Goal: Task Accomplishment & Management: Complete application form

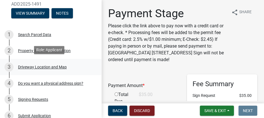
scroll to position [56, 0]
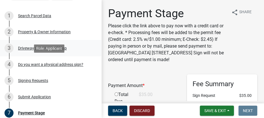
click at [53, 63] on div "Do you want a physical address sign?" at bounding box center [50, 65] width 65 height 4
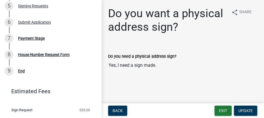
scroll to position [131, 0]
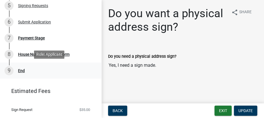
click at [21, 70] on div "End" at bounding box center [21, 71] width 7 height 4
click at [23, 70] on div "End" at bounding box center [21, 71] width 7 height 4
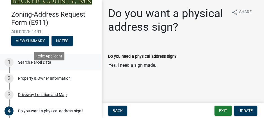
scroll to position [0, 0]
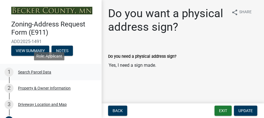
click at [31, 71] on div "Search Parcel Data" at bounding box center [34, 72] width 33 height 4
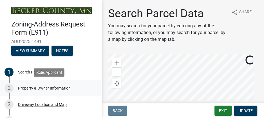
click at [40, 88] on div "Property & Owner Information" at bounding box center [44, 88] width 53 height 4
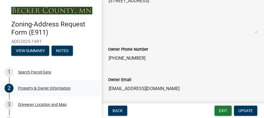
scroll to position [169, 0]
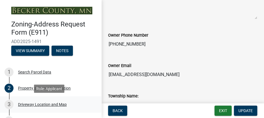
click at [35, 103] on div "Driveway Location and Map" at bounding box center [42, 104] width 49 height 4
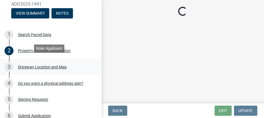
scroll to position [56, 0]
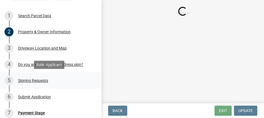
click at [33, 81] on div "Signing Requests" at bounding box center [33, 81] width 30 height 4
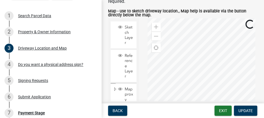
scroll to position [0, 0]
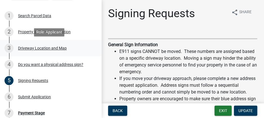
click at [23, 49] on div "Driveway Location and Map" at bounding box center [42, 48] width 49 height 4
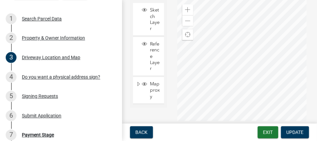
scroll to position [150, 0]
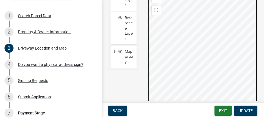
click at [193, 66] on div at bounding box center [203, 51] width 110 height 141
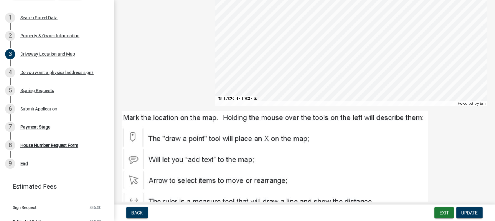
scroll to position [128, 0]
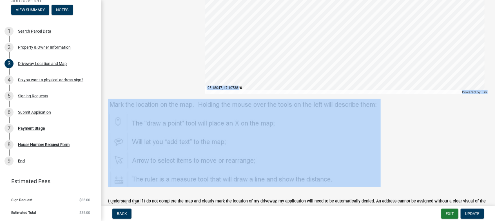
drag, startPoint x: 345, startPoint y: 90, endPoint x: 347, endPoint y: 122, distance: 31.6
click at [261, 118] on wm-data-entity-view-list "* Advisory * If you are building a new approach off a state, county, township o…" at bounding box center [298, 84] width 380 height 360
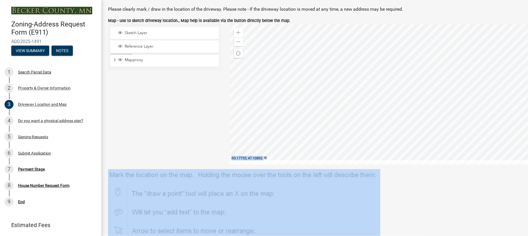
scroll to position [57, 0]
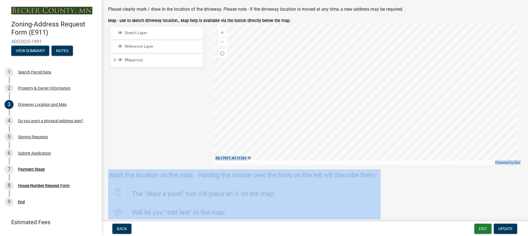
click at [261, 86] on div at bounding box center [368, 94] width 308 height 141
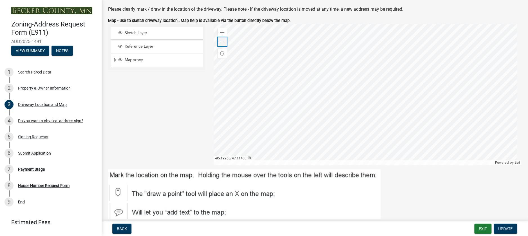
click at [218, 40] on div "Zoom out" at bounding box center [222, 41] width 9 height 9
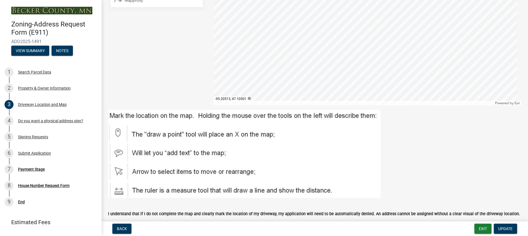
scroll to position [154, 0]
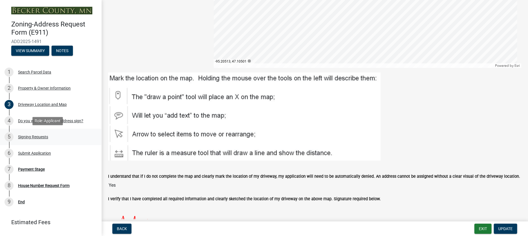
click at [36, 118] on div "Signing Requests" at bounding box center [33, 137] width 30 height 4
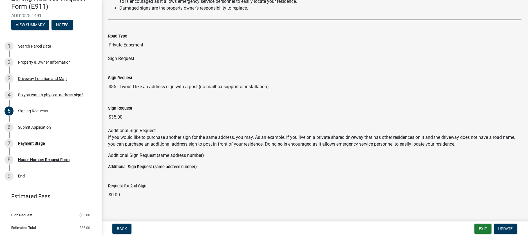
scroll to position [92, 0]
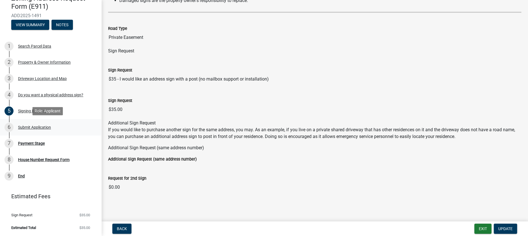
click at [23, 118] on div "Submit Application" at bounding box center [34, 127] width 33 height 4
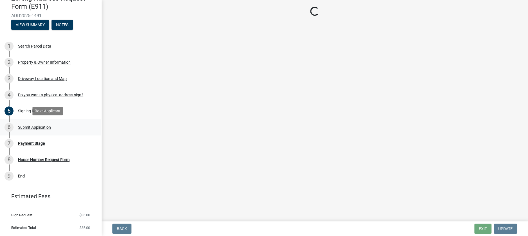
scroll to position [0, 0]
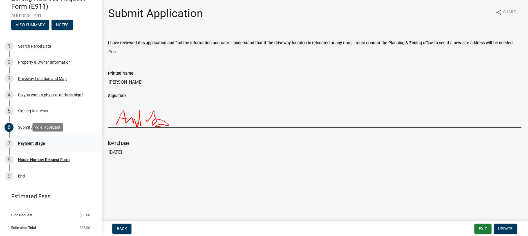
click at [28, 118] on div "Payment Stage" at bounding box center [31, 143] width 27 height 4
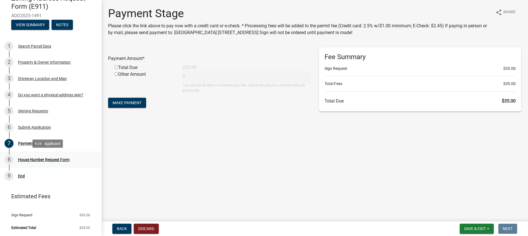
click at [49, 118] on div "House Number Request Form" at bounding box center [44, 160] width 52 height 4
click at [47, 118] on div "House Number Request Form" at bounding box center [44, 160] width 52 height 4
click at [20, 118] on div "End" at bounding box center [21, 176] width 7 height 4
click at [143, 118] on button "Discard" at bounding box center [146, 229] width 25 height 10
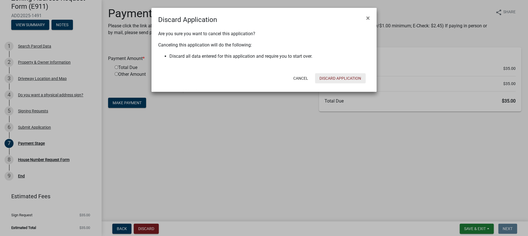
drag, startPoint x: 341, startPoint y: 75, endPoint x: 275, endPoint y: 178, distance: 122.3
click at [261, 118] on ngb-modal-window "Discard Application × Are you sure you want to cancel this application? Canceli…" at bounding box center [264, 118] width 528 height 236
click at [261, 19] on button "×" at bounding box center [368, 18] width 13 height 16
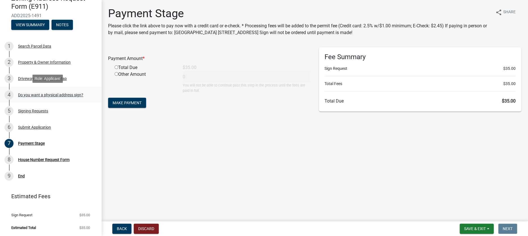
click at [25, 94] on div "Do you want a physical address sign?" at bounding box center [50, 95] width 65 height 4
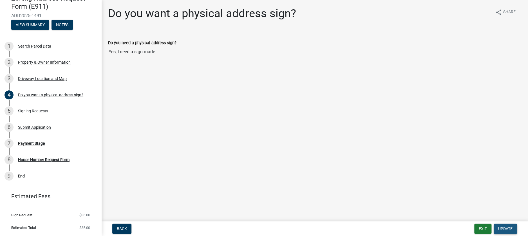
click at [261, 118] on button "Update" at bounding box center [505, 229] width 23 height 10
click at [261, 118] on span "Update" at bounding box center [505, 228] width 14 height 5
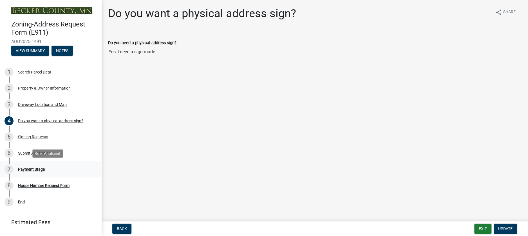
click at [35, 118] on div "Payment Stage" at bounding box center [31, 169] width 27 height 4
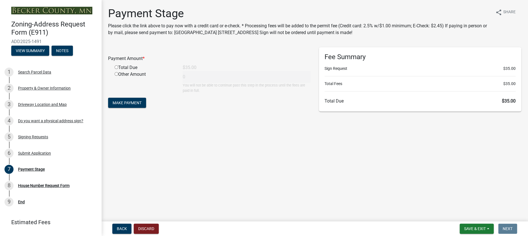
click at [118, 67] on div "Total Due" at bounding box center [144, 67] width 68 height 7
click at [115, 66] on input "radio" at bounding box center [117, 67] width 4 height 4
radio input "true"
type input "35"
click at [122, 102] on span "Make Payment" at bounding box center [127, 103] width 29 height 5
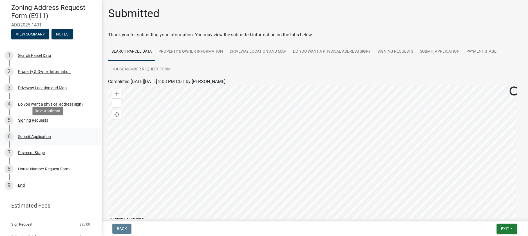
scroll to position [26, 0]
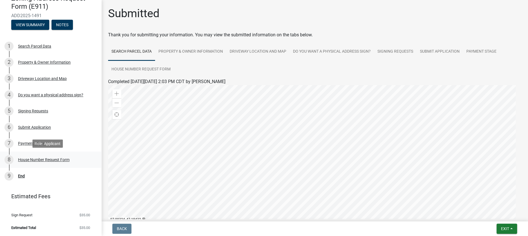
click at [28, 159] on div "House Number Request Form" at bounding box center [44, 160] width 52 height 4
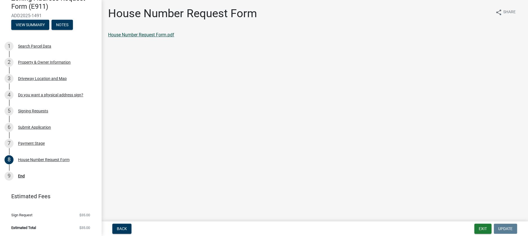
click at [156, 34] on link "House Number Request Form.pdf" at bounding box center [141, 34] width 66 height 5
click at [18, 175] on div "End" at bounding box center [21, 176] width 7 height 4
click at [21, 174] on div "End" at bounding box center [21, 176] width 7 height 4
click at [23, 175] on div "End" at bounding box center [21, 176] width 7 height 4
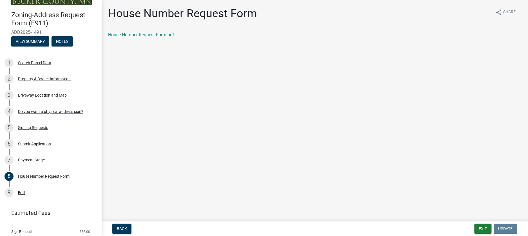
scroll to position [0, 0]
